Goal: Task Accomplishment & Management: Use online tool/utility

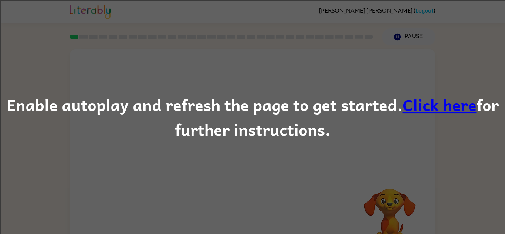
click at [269, 180] on div "Enable autoplay and refresh the page to get started. Click here for further ins…" at bounding box center [252, 117] width 505 height 234
click at [353, 51] on div "Enable autoplay and refresh the page to get started. Click here for further ins…" at bounding box center [252, 117] width 505 height 234
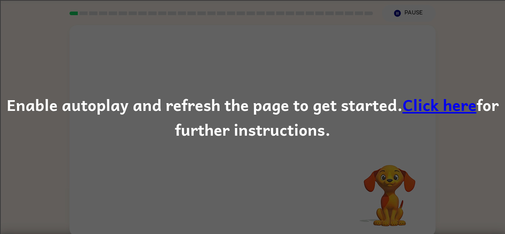
scroll to position [26, 0]
click at [455, 106] on link "Click here" at bounding box center [440, 104] width 74 height 25
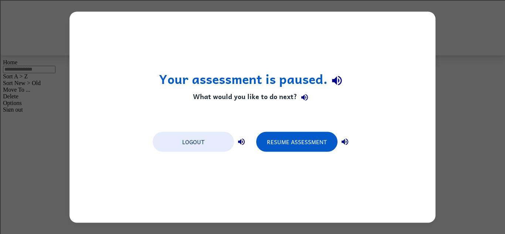
scroll to position [0, 0]
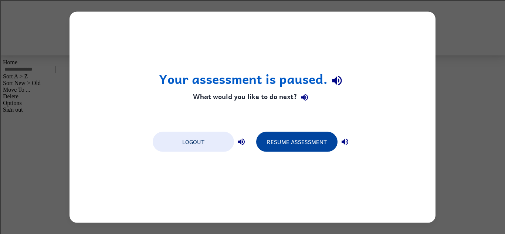
click at [313, 140] on button "Resume Assessment" at bounding box center [296, 142] width 81 height 20
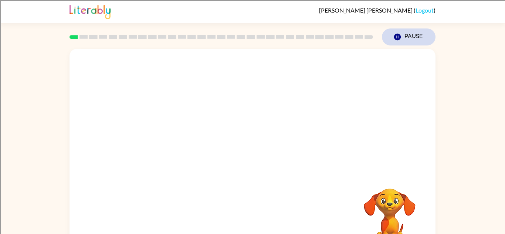
click at [397, 36] on icon "Pause" at bounding box center [398, 37] width 8 height 8
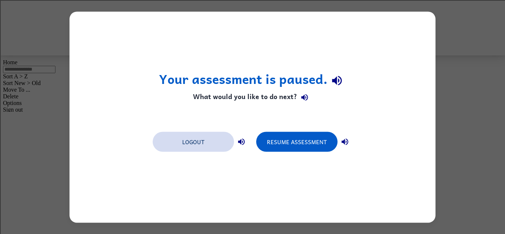
click at [199, 144] on button "Logout" at bounding box center [193, 142] width 81 height 20
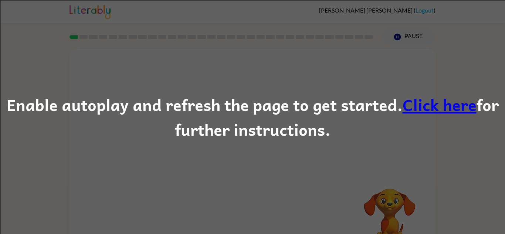
click at [434, 108] on link "Click here" at bounding box center [440, 104] width 74 height 25
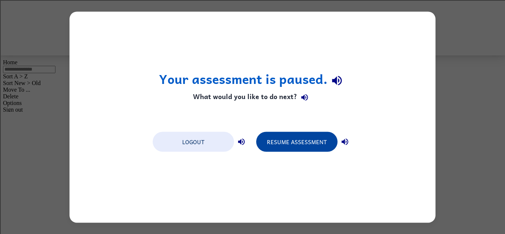
click at [310, 145] on button "Resume Assessment" at bounding box center [296, 142] width 81 height 20
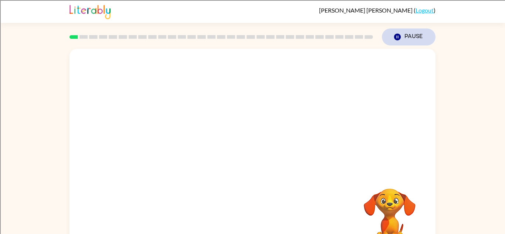
click at [394, 34] on icon "Pause" at bounding box center [398, 37] width 8 height 8
